Goal: Information Seeking & Learning: Learn about a topic

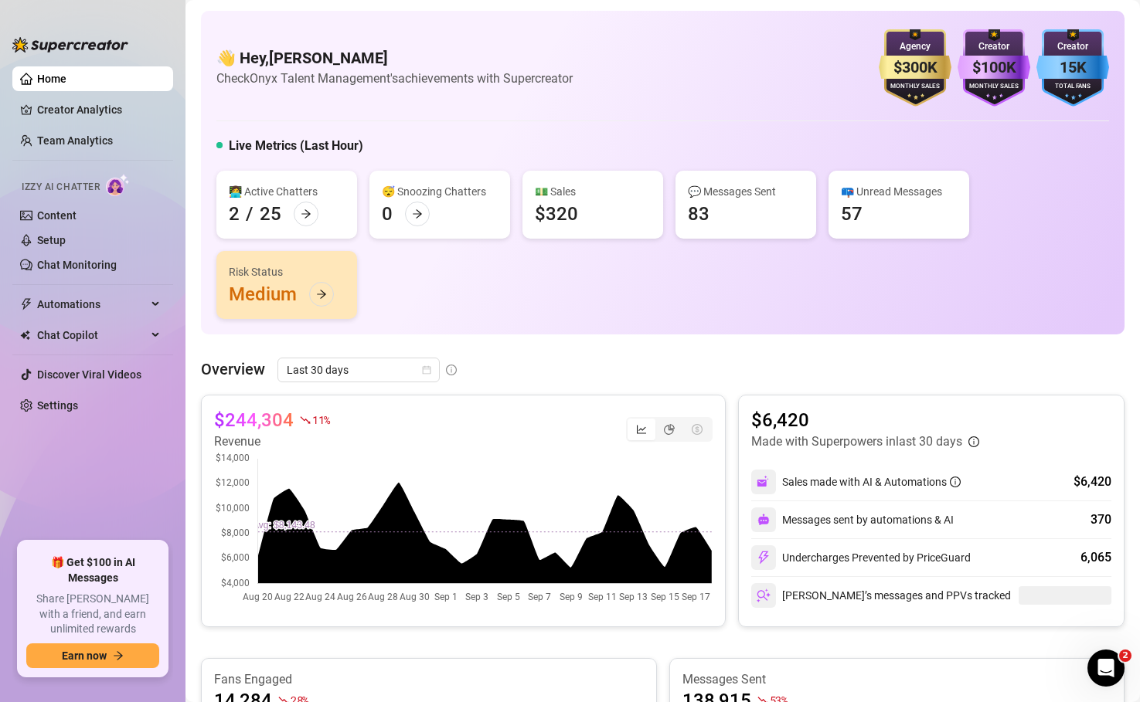
click at [730, 397] on div "$244,304 11 % Revenue $6,420 Made with Superpowers in last 30 days Sales made w…" at bounding box center [662, 511] width 923 height 233
click at [73, 113] on link "Creator Analytics" at bounding box center [99, 109] width 124 height 25
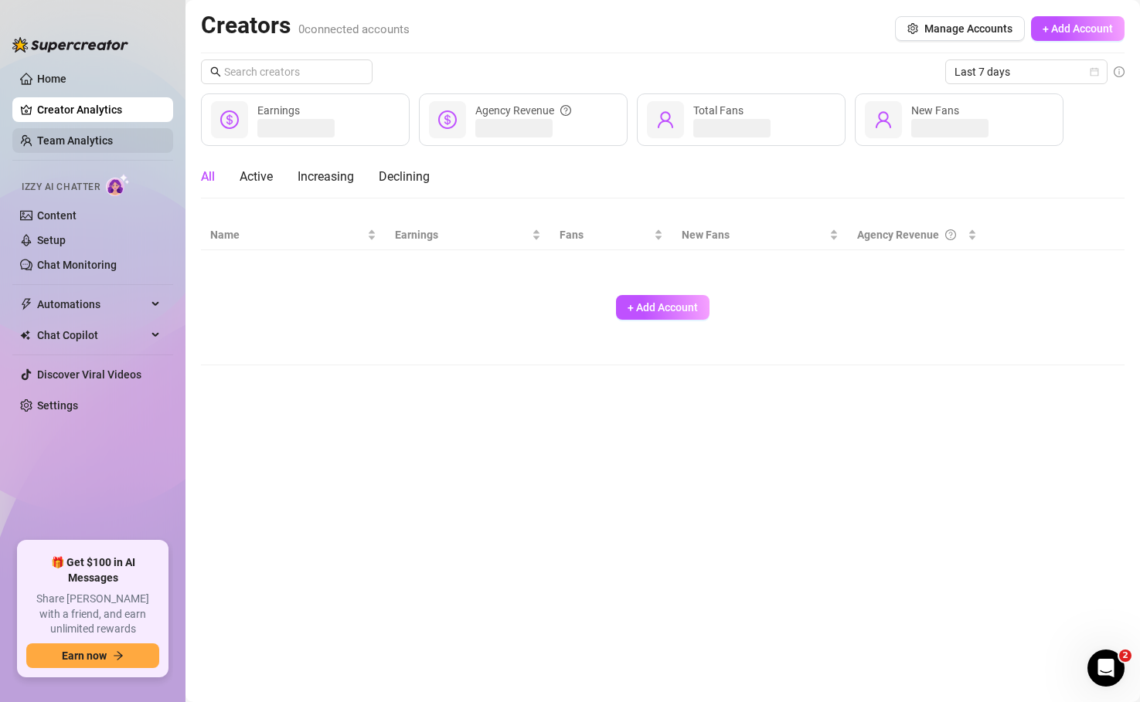
click at [66, 145] on link "Team Analytics" at bounding box center [75, 140] width 76 height 12
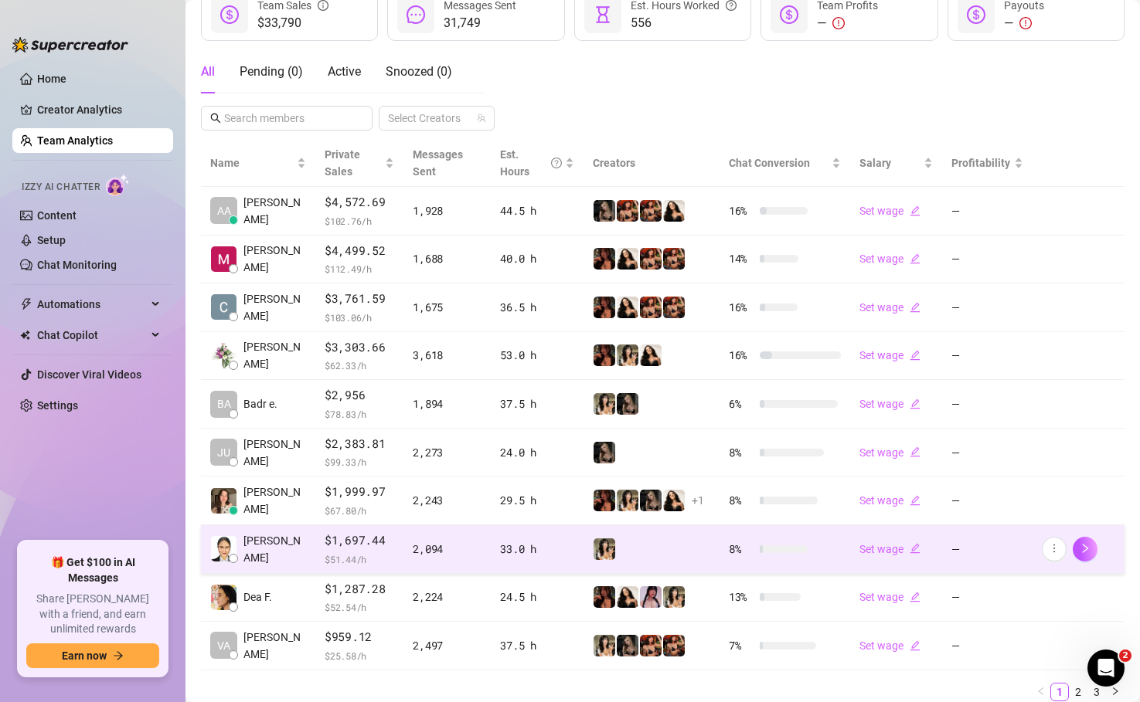
scroll to position [236, 0]
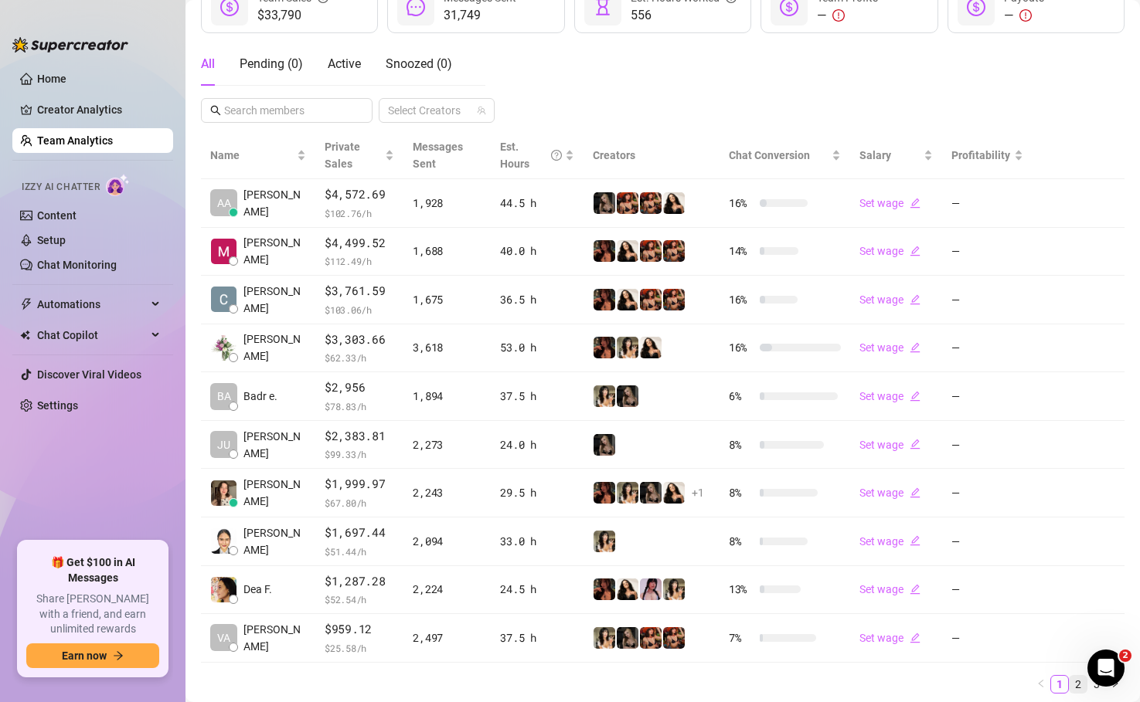
click at [1076, 687] on link "2" at bounding box center [1077, 684] width 17 height 17
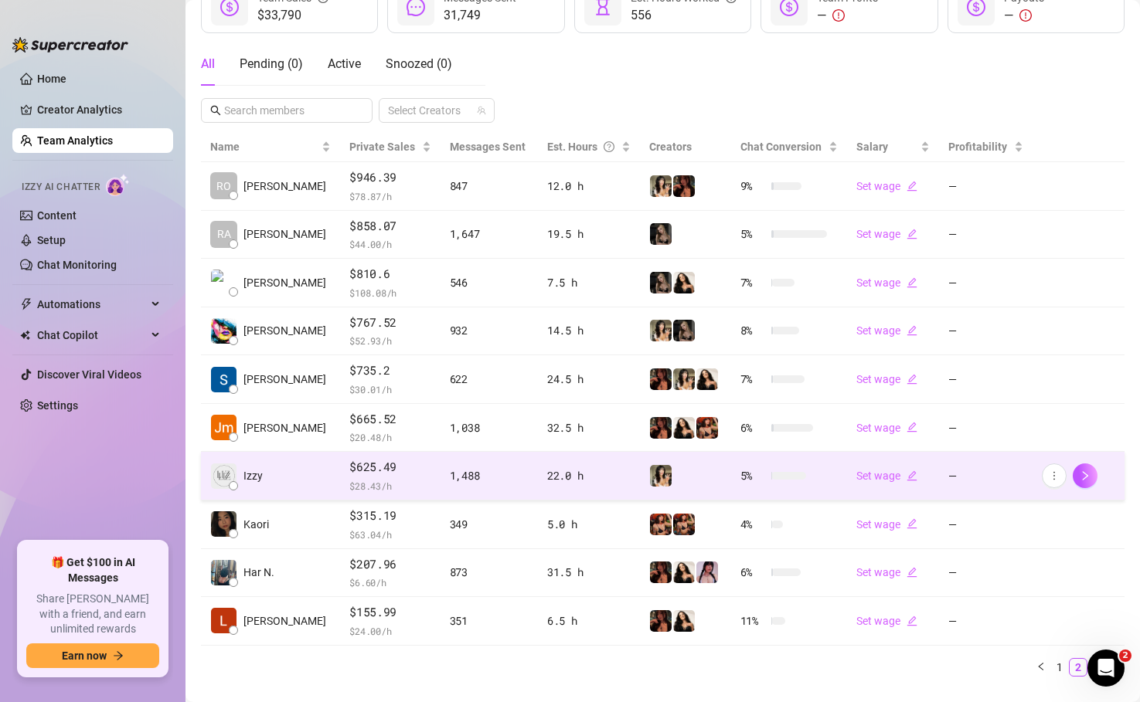
click at [279, 477] on td "Izzy" at bounding box center [270, 476] width 139 height 49
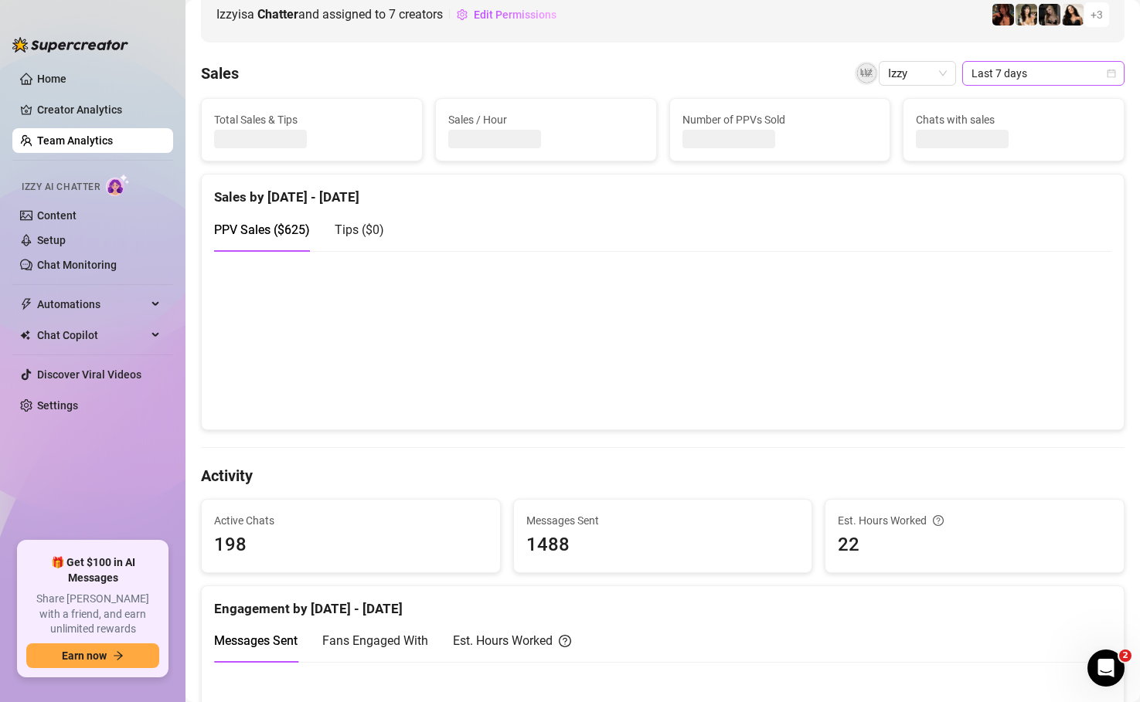
click at [1048, 73] on span "Last 7 days" at bounding box center [1043, 73] width 144 height 23
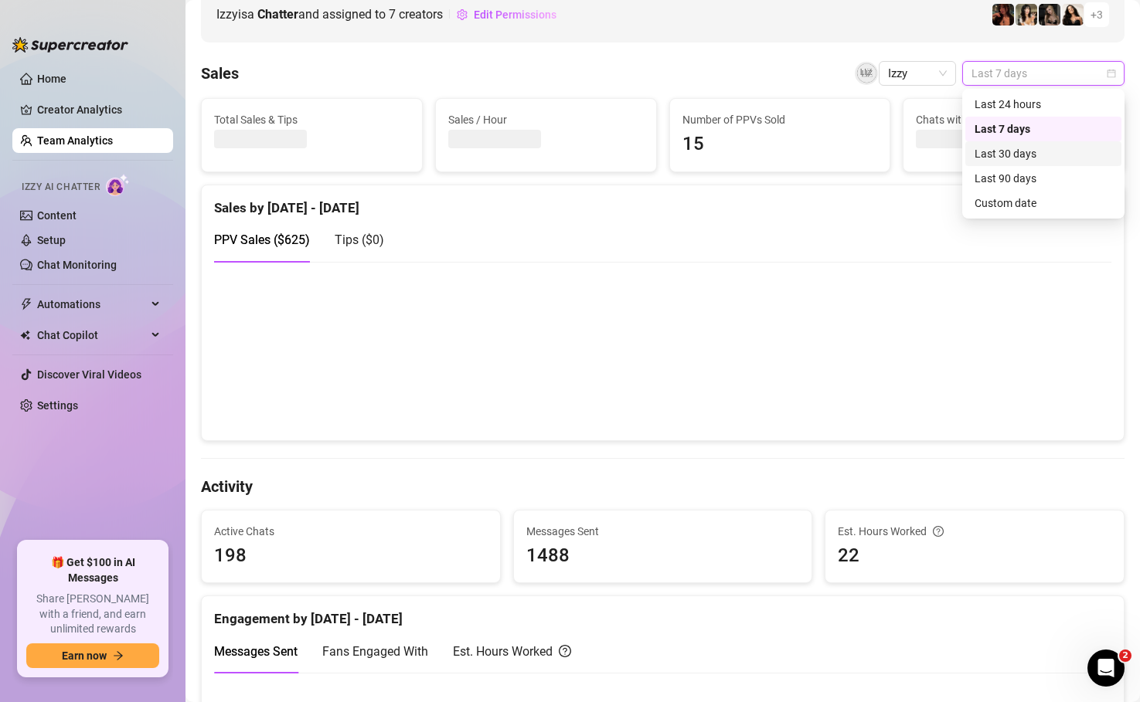
click at [1010, 158] on div "Last 30 days" at bounding box center [1043, 153] width 138 height 17
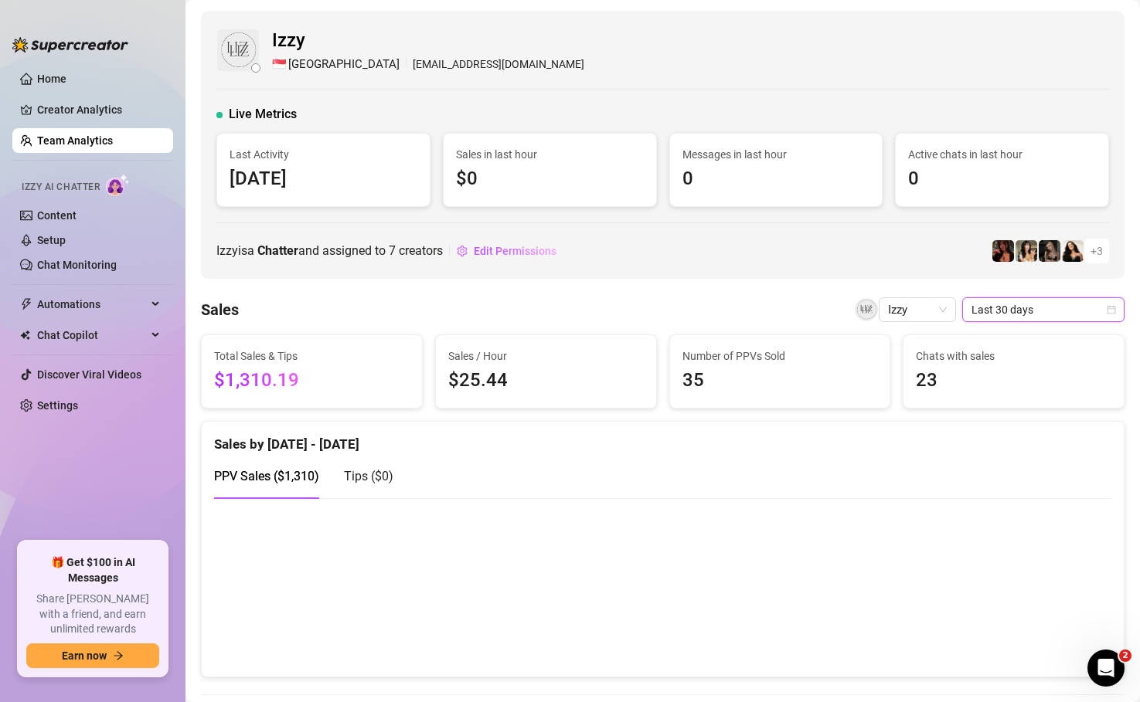
click at [1011, 311] on span "Last 30 days" at bounding box center [1043, 309] width 144 height 23
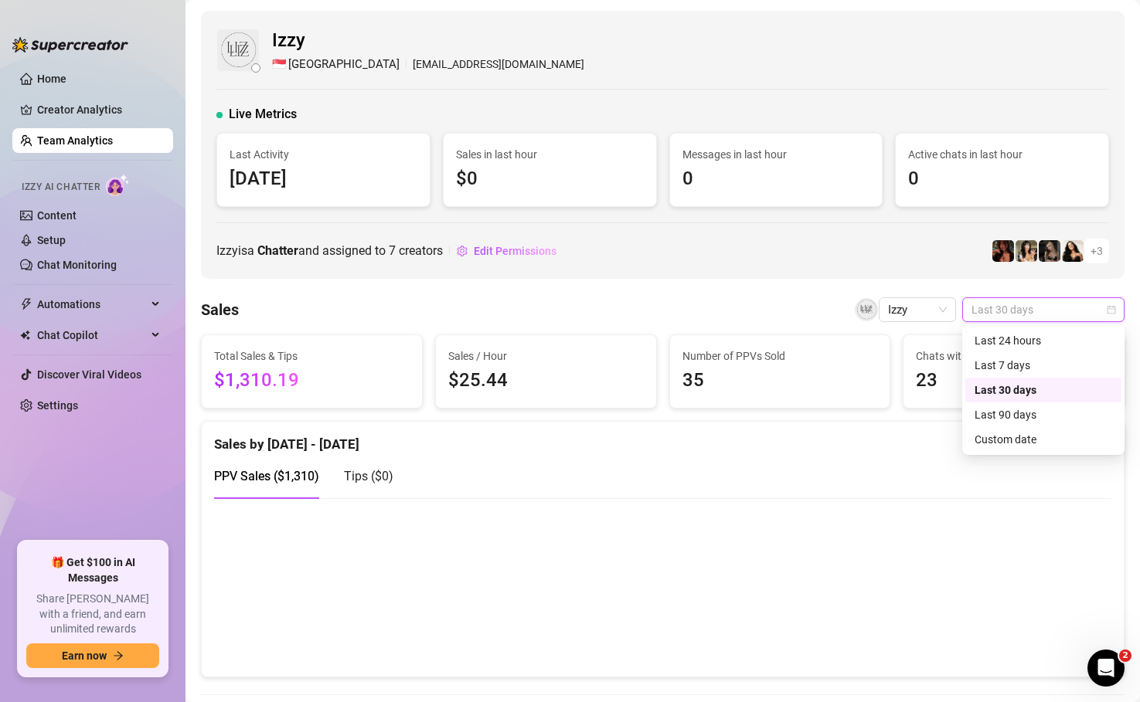
click at [663, 307] on div "Sales Izzy Last 30 days" at bounding box center [662, 309] width 923 height 25
click at [1029, 318] on span "Last 30 days" at bounding box center [1043, 309] width 144 height 23
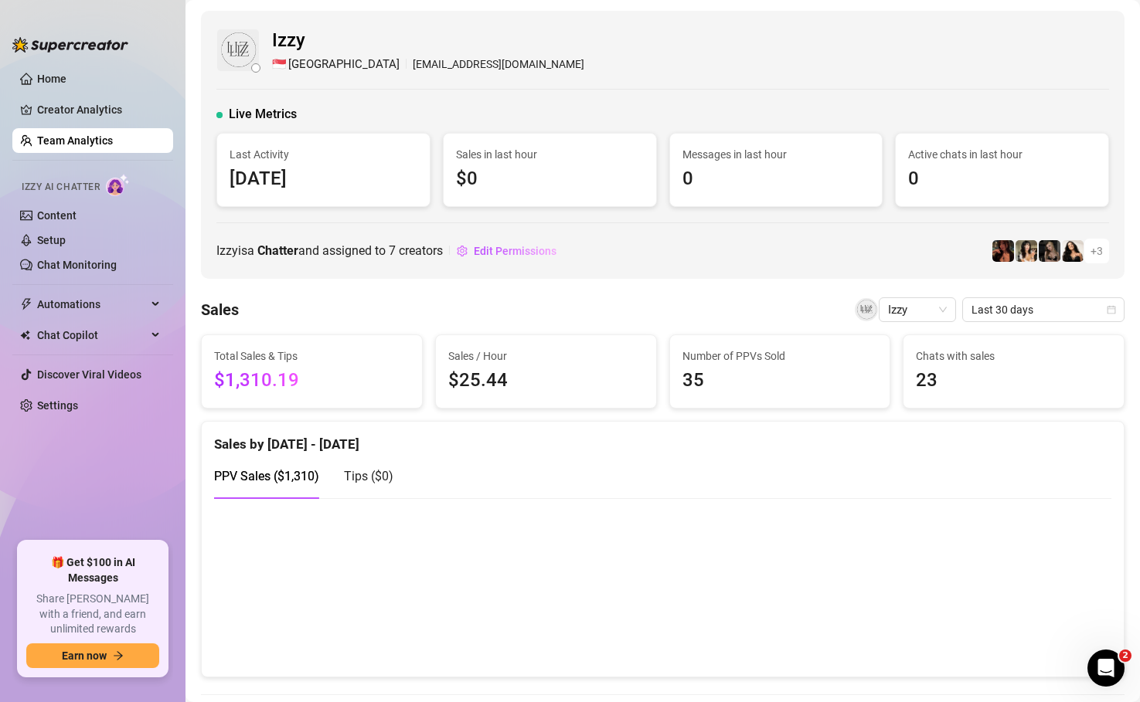
click at [661, 316] on div "Sales Izzy Last 30 days" at bounding box center [662, 309] width 923 height 25
click at [929, 311] on span "Izzy" at bounding box center [917, 309] width 59 height 23
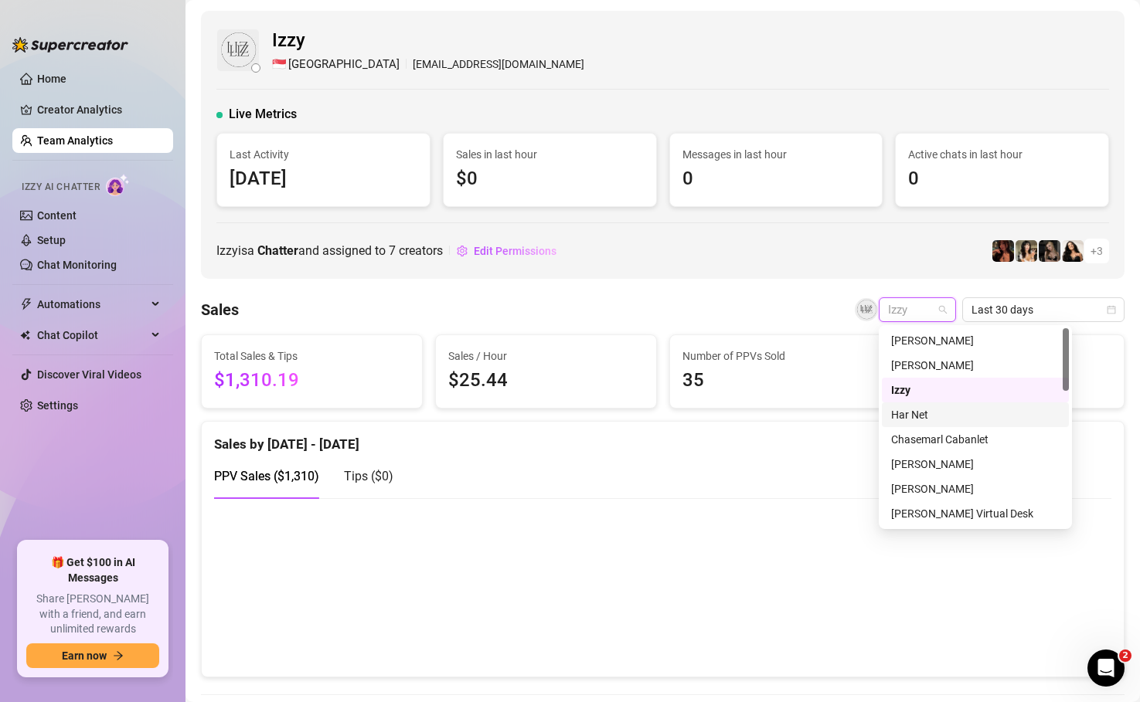
click at [937, 416] on div "Har Net" at bounding box center [975, 414] width 168 height 17
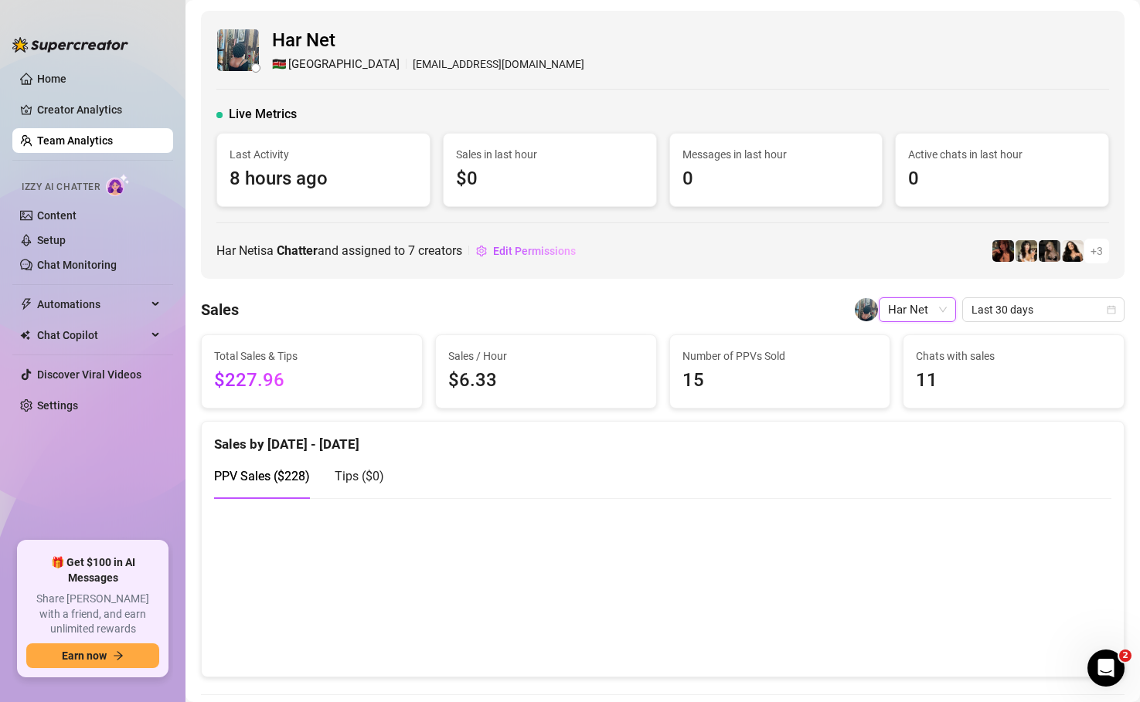
click at [665, 317] on div "Sales Har Net Har Net Last 30 days" at bounding box center [662, 309] width 923 height 25
click at [981, 312] on span "Last 30 days" at bounding box center [1043, 309] width 144 height 23
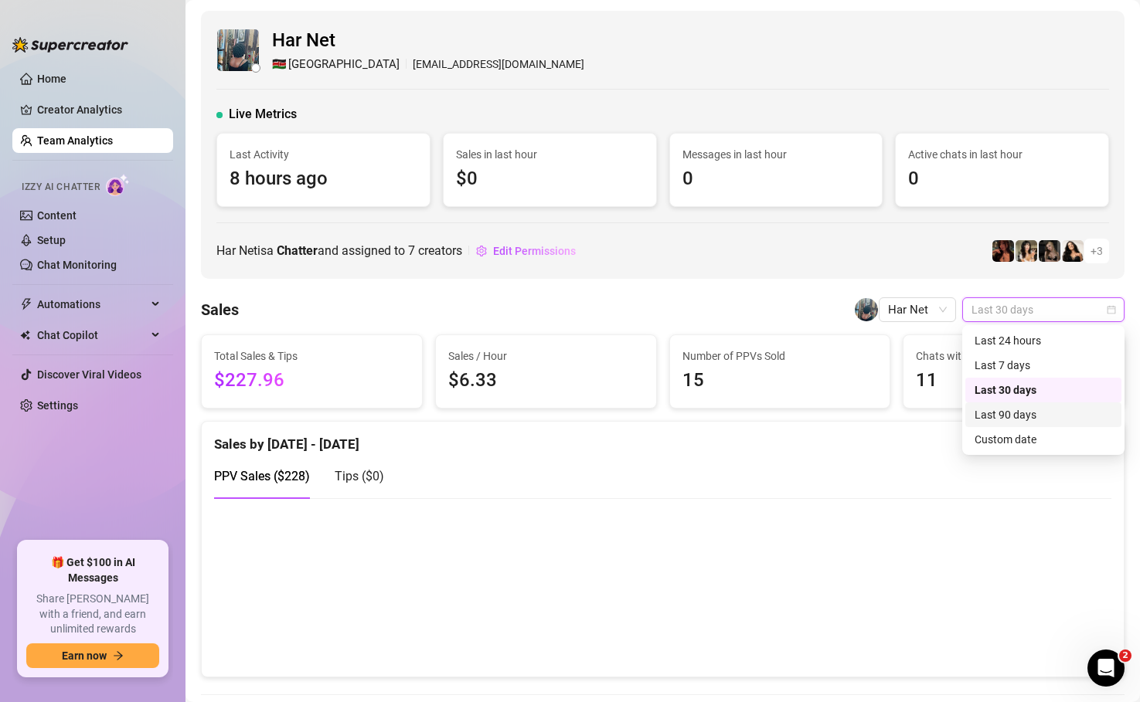
click at [1034, 413] on div "Last 90 days" at bounding box center [1043, 414] width 138 height 17
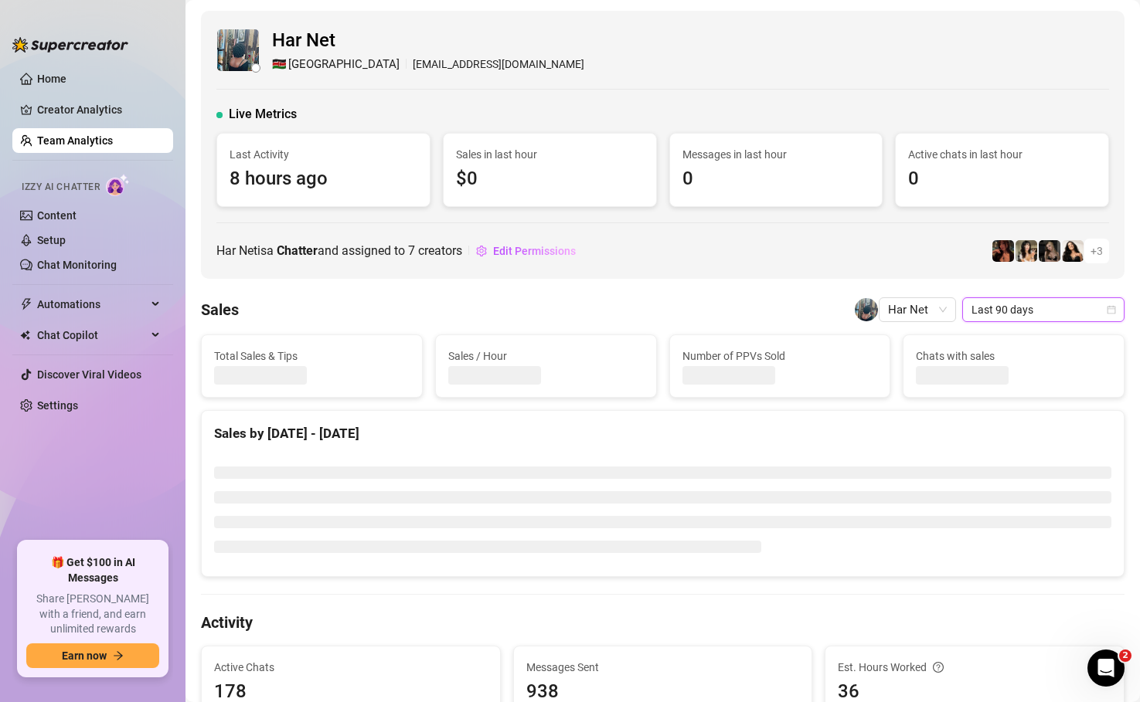
click at [1007, 310] on span "Last 90 days" at bounding box center [1043, 309] width 144 height 23
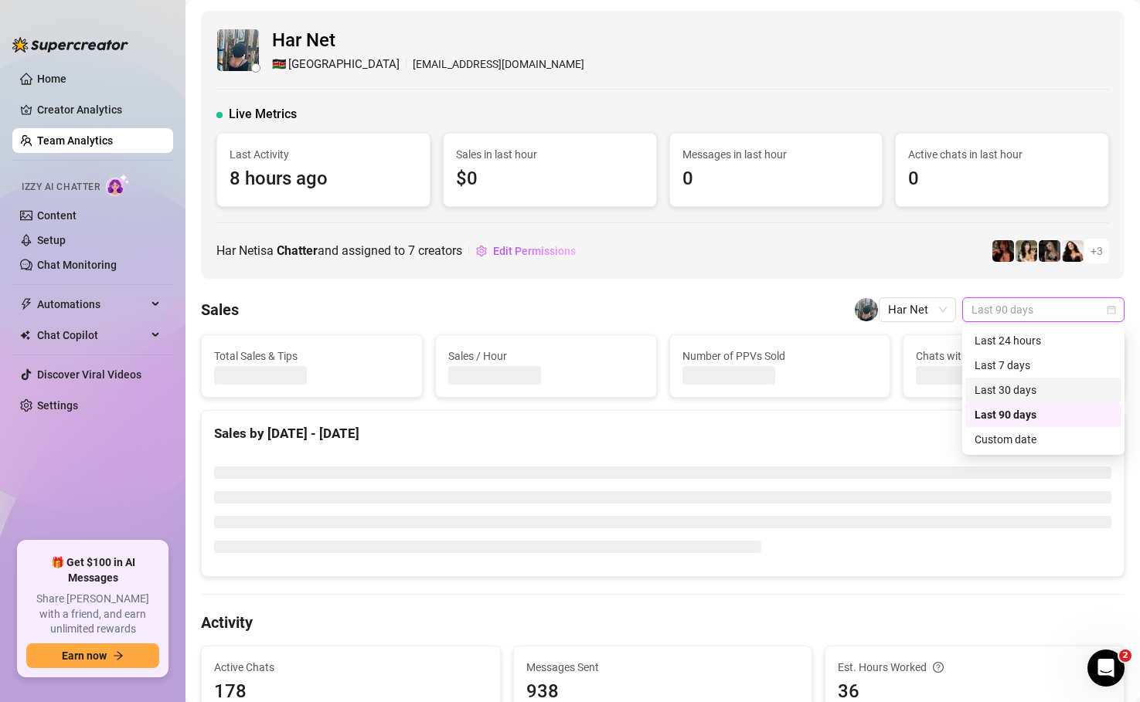
click at [1003, 396] on div "Last 30 days" at bounding box center [1043, 390] width 138 height 17
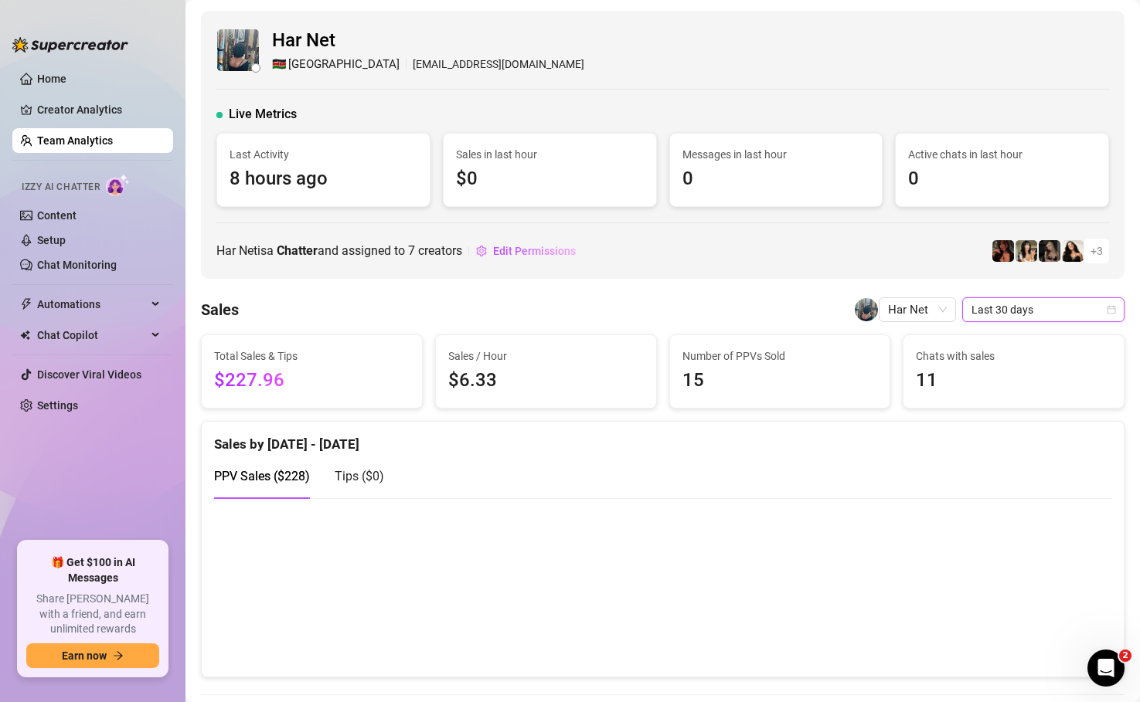
click at [802, 317] on div "Sales Har Net Last 30 days Last 30 days" at bounding box center [662, 309] width 923 height 25
click at [1025, 306] on span "Last 30 days" at bounding box center [1043, 309] width 144 height 23
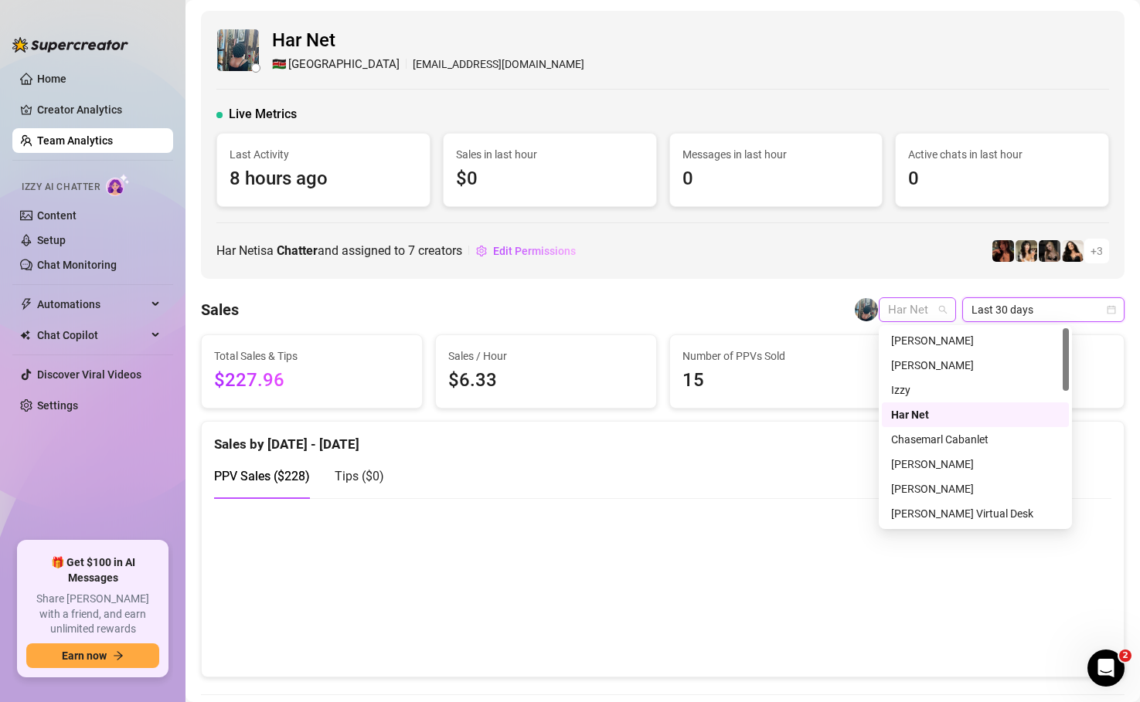
click at [929, 313] on span "Har Net" at bounding box center [917, 309] width 59 height 23
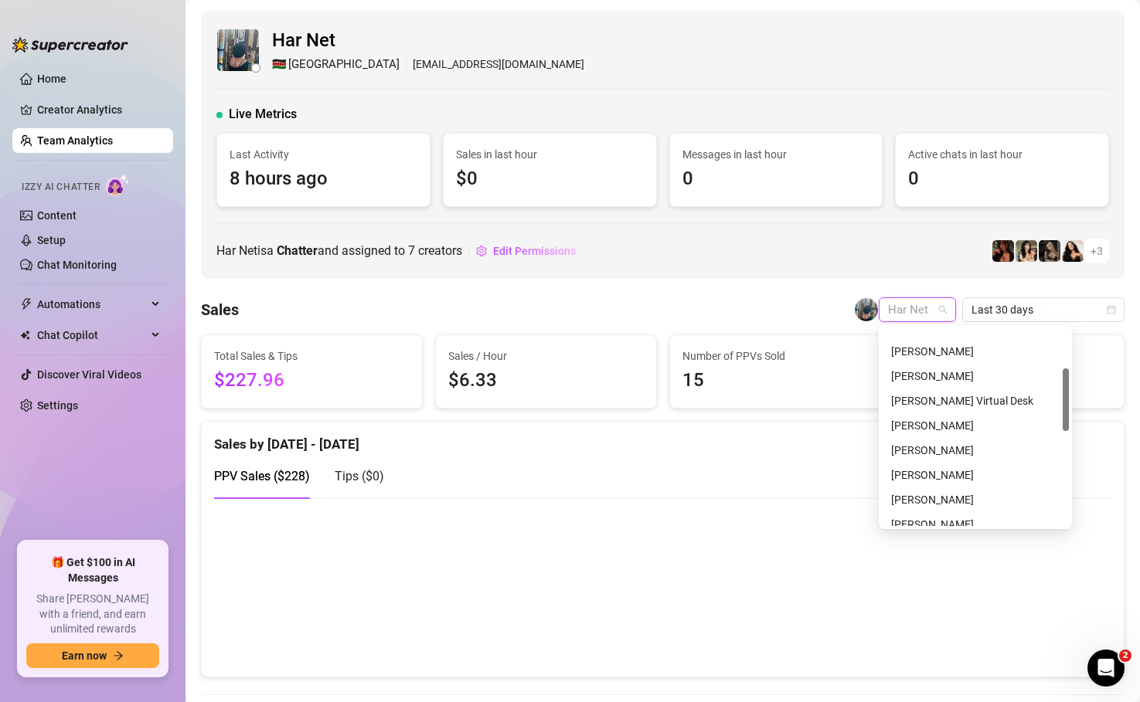
scroll to position [126, 0]
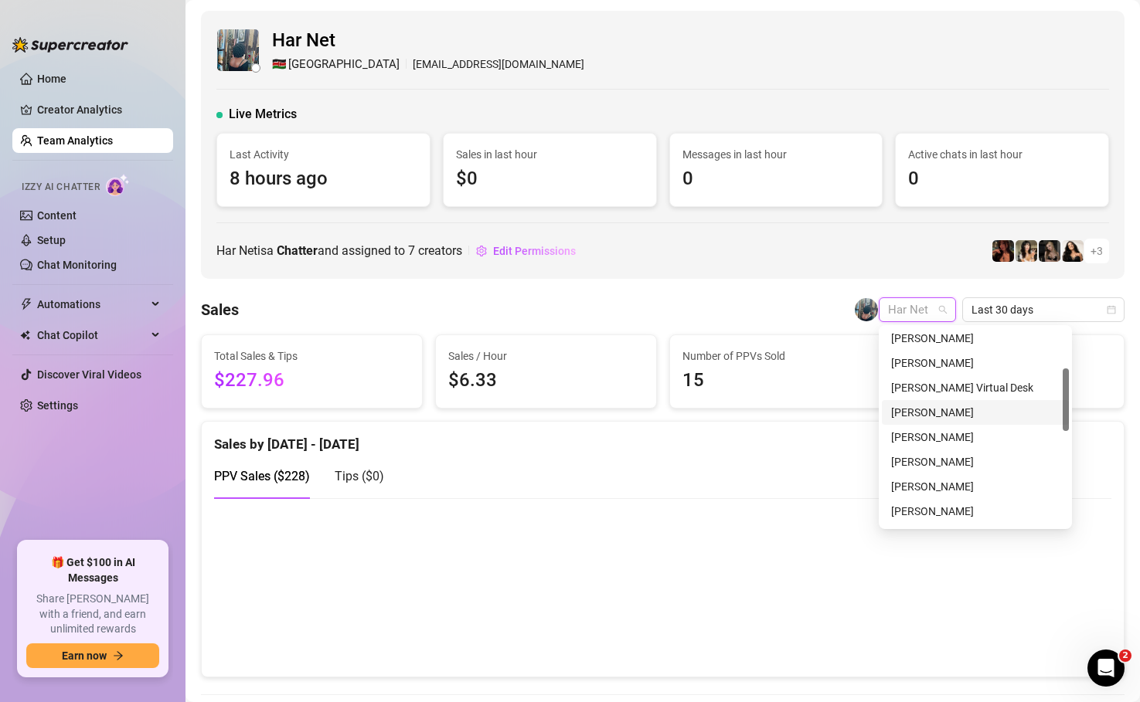
click at [939, 418] on div "[PERSON_NAME]" at bounding box center [975, 412] width 168 height 17
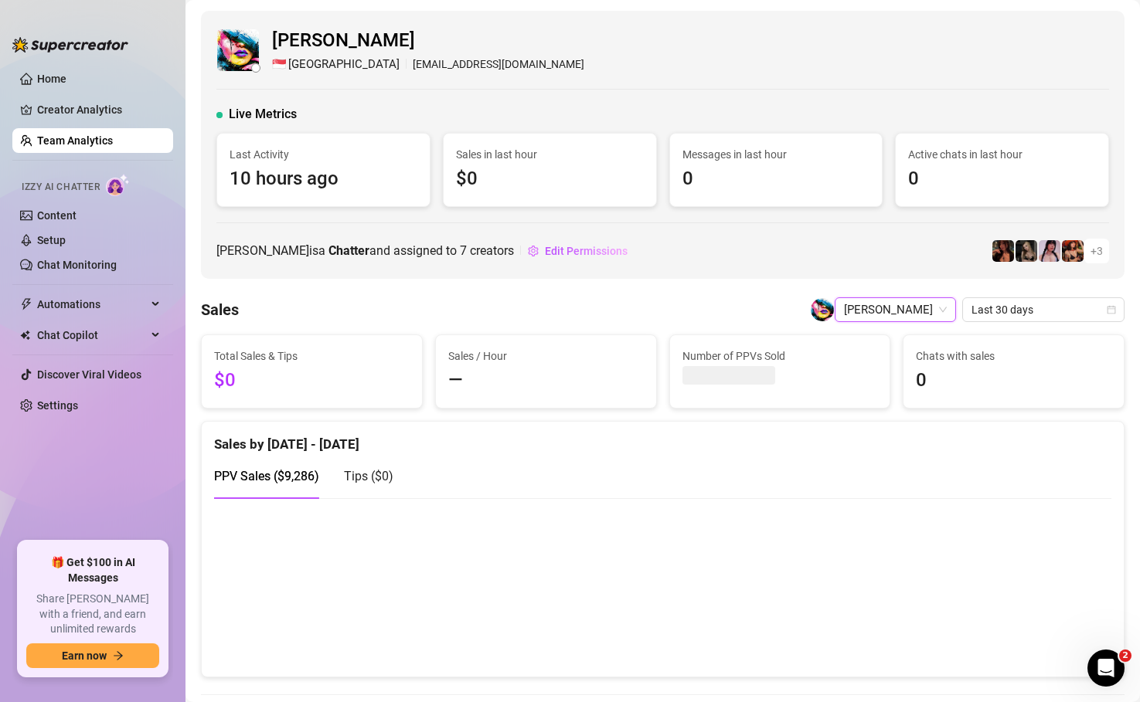
click at [645, 310] on div "Sales [PERSON_NAME] [PERSON_NAME] Last 30 days" at bounding box center [662, 309] width 923 height 25
click at [926, 307] on span "[PERSON_NAME]" at bounding box center [895, 309] width 103 height 23
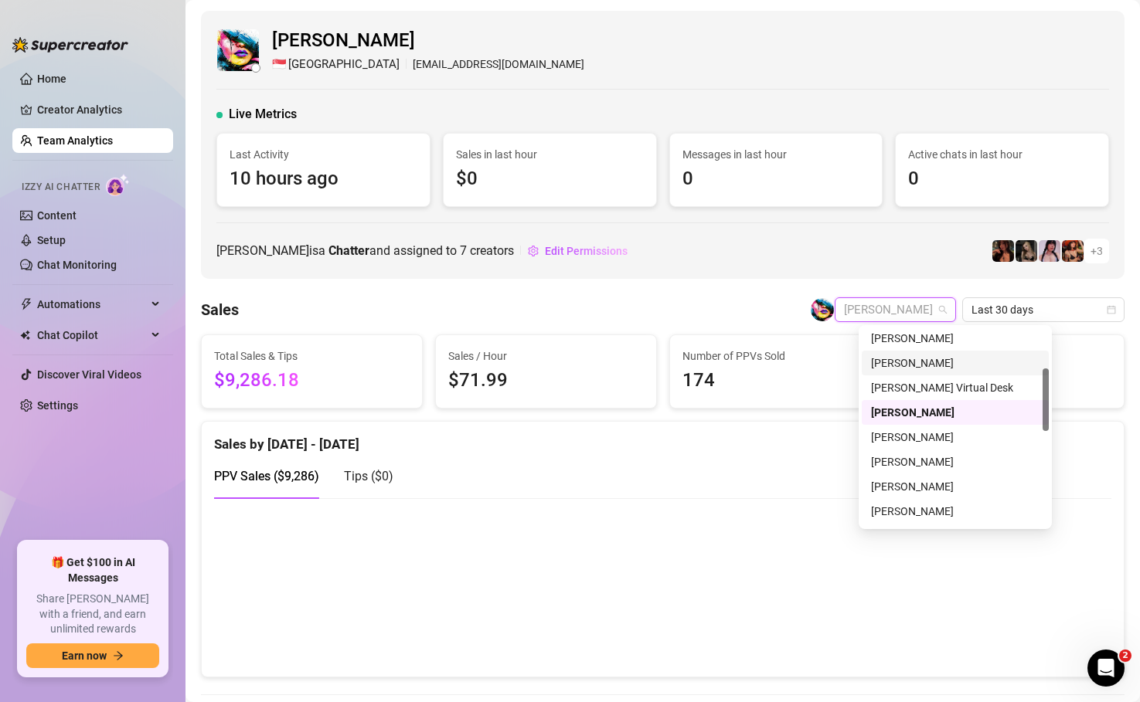
click at [923, 360] on div "[PERSON_NAME]" at bounding box center [955, 363] width 168 height 17
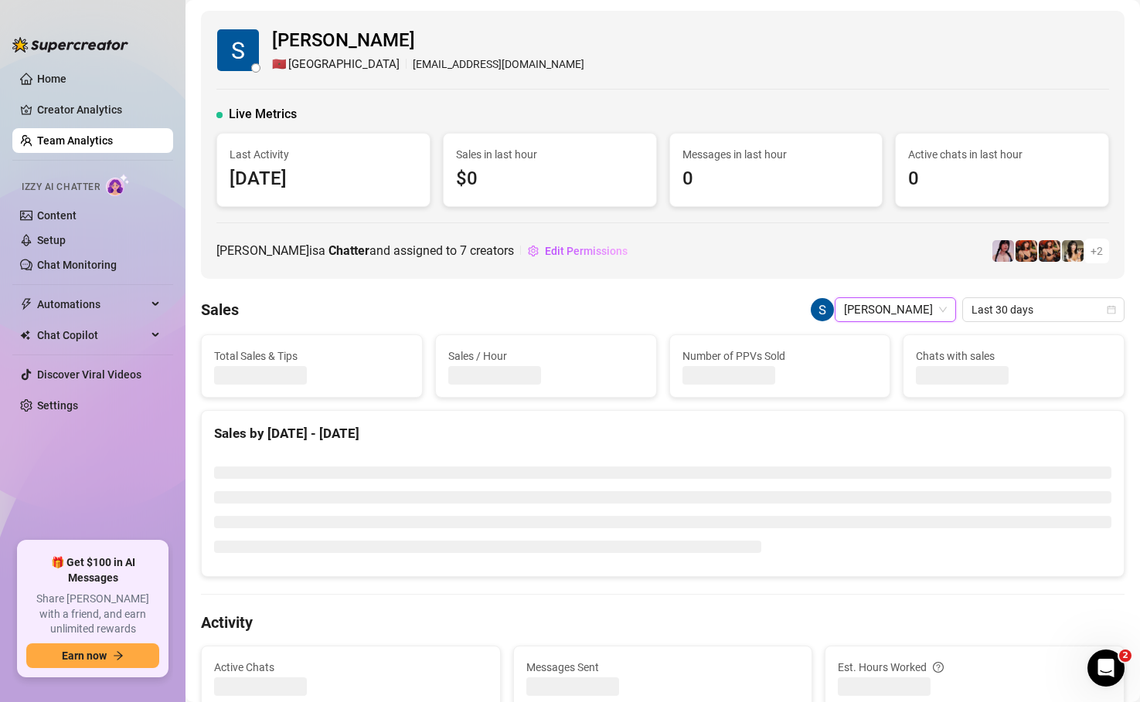
click at [657, 336] on div "Sales / Hour" at bounding box center [546, 366] width 234 height 63
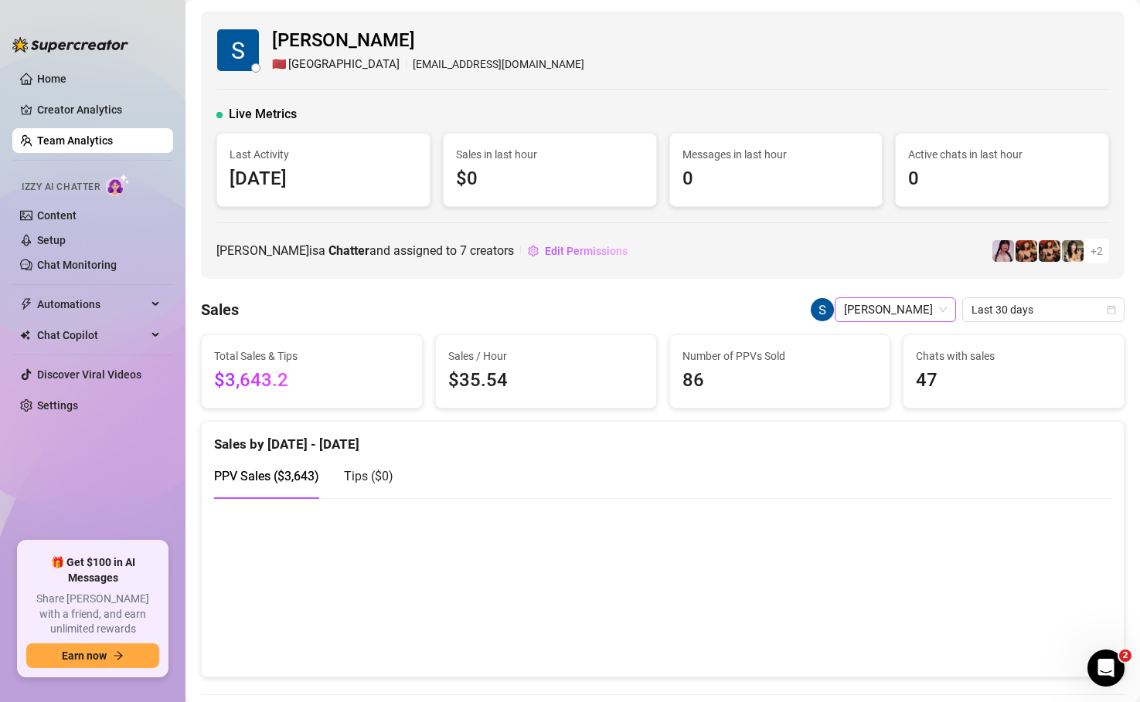
click at [908, 314] on span "[PERSON_NAME]" at bounding box center [895, 309] width 103 height 23
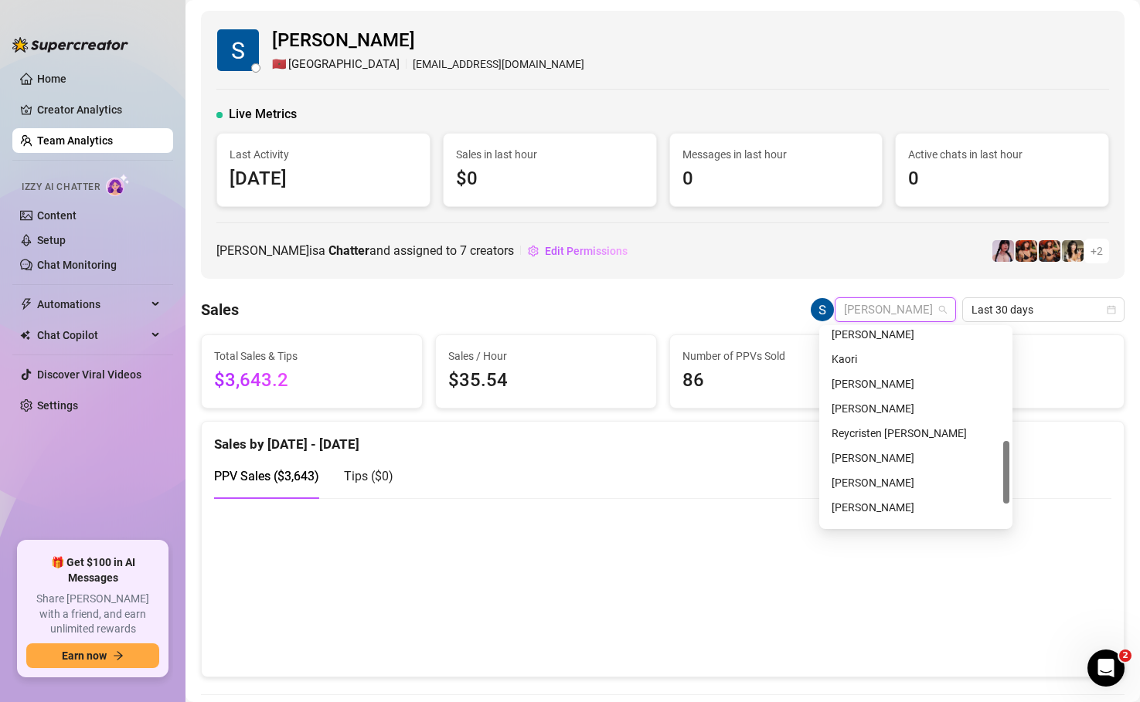
scroll to position [353, 0]
click at [884, 357] on div "Kaori" at bounding box center [915, 358] width 168 height 17
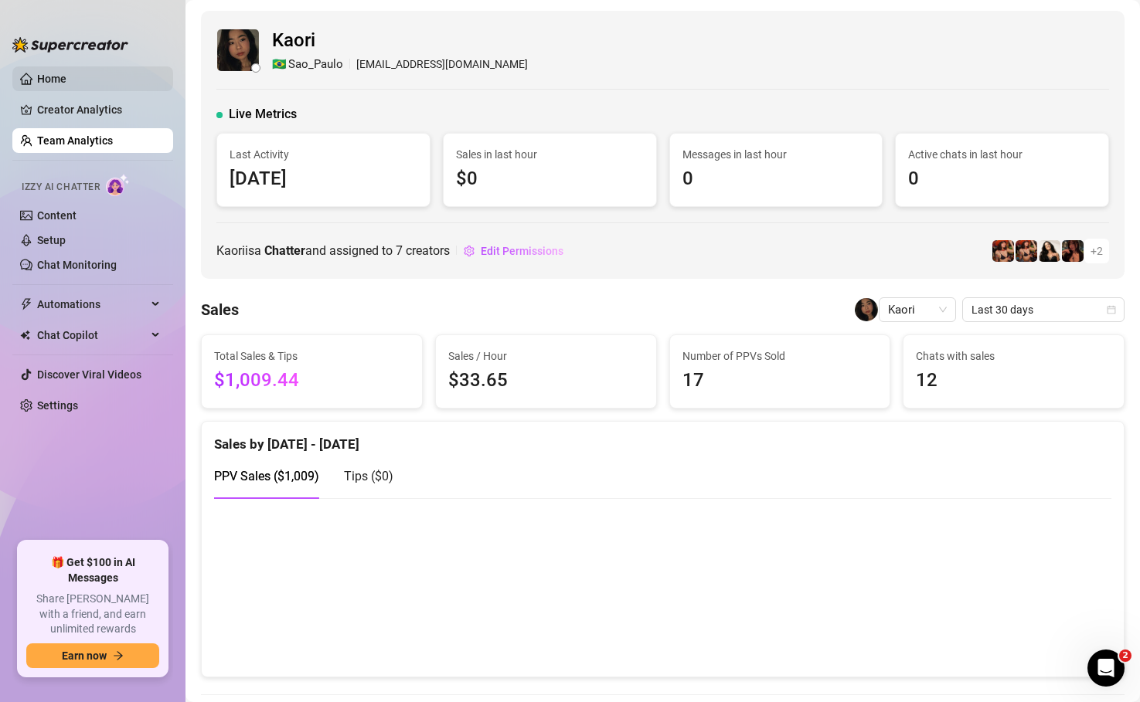
click at [66, 77] on link "Home" at bounding box center [51, 79] width 29 height 12
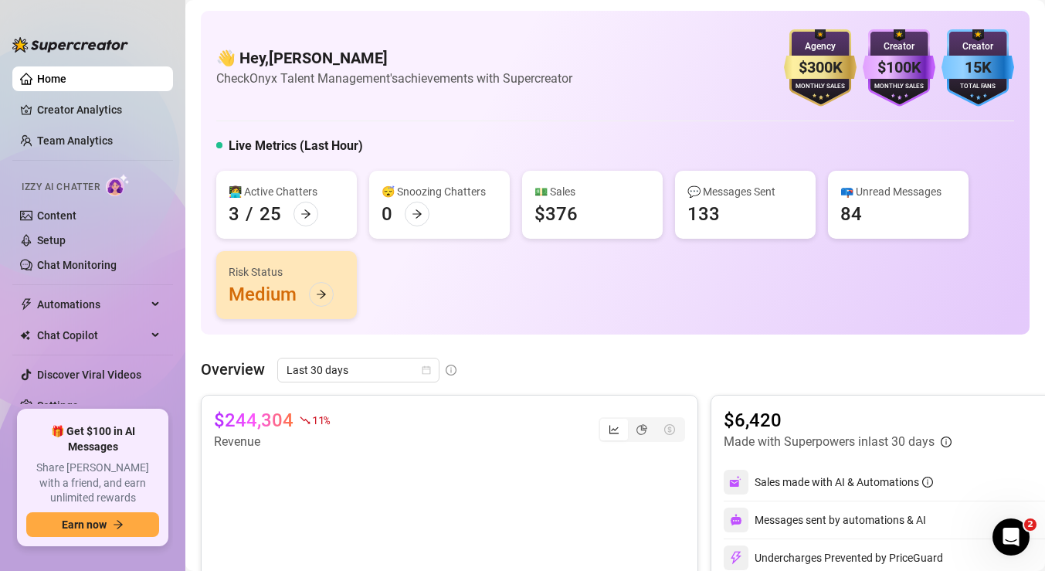
scroll to position [7, 0]
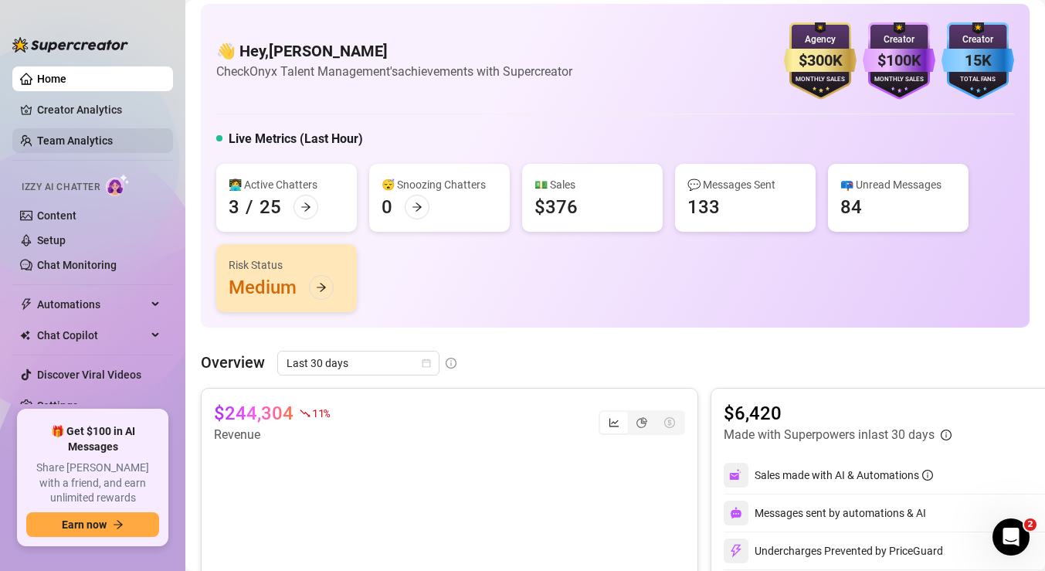
click at [87, 141] on link "Team Analytics" at bounding box center [75, 140] width 76 height 12
